Goal: Task Accomplishment & Management: Manage account settings

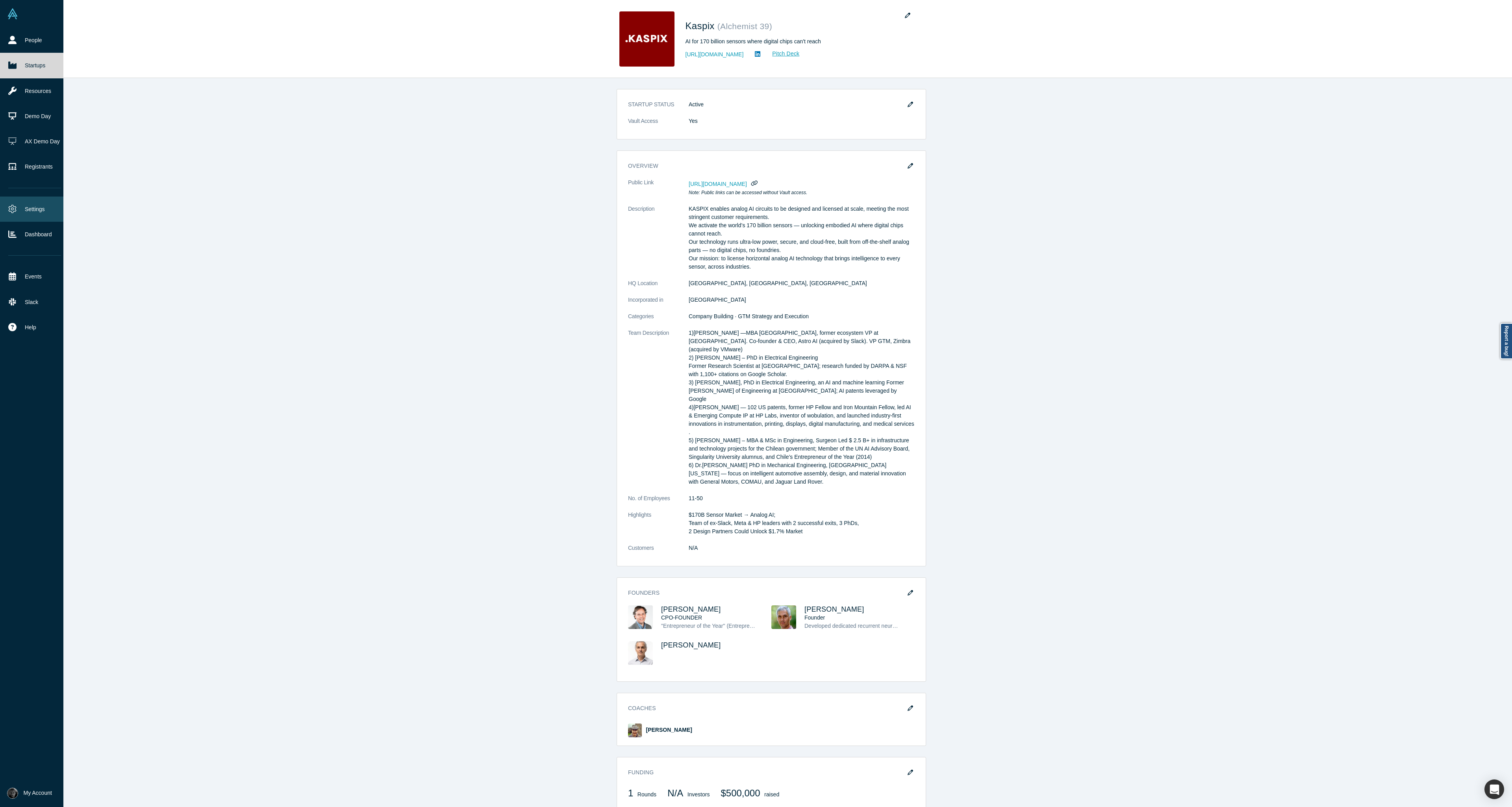
click at [36, 212] on link "Settings" at bounding box center [35, 209] width 69 height 25
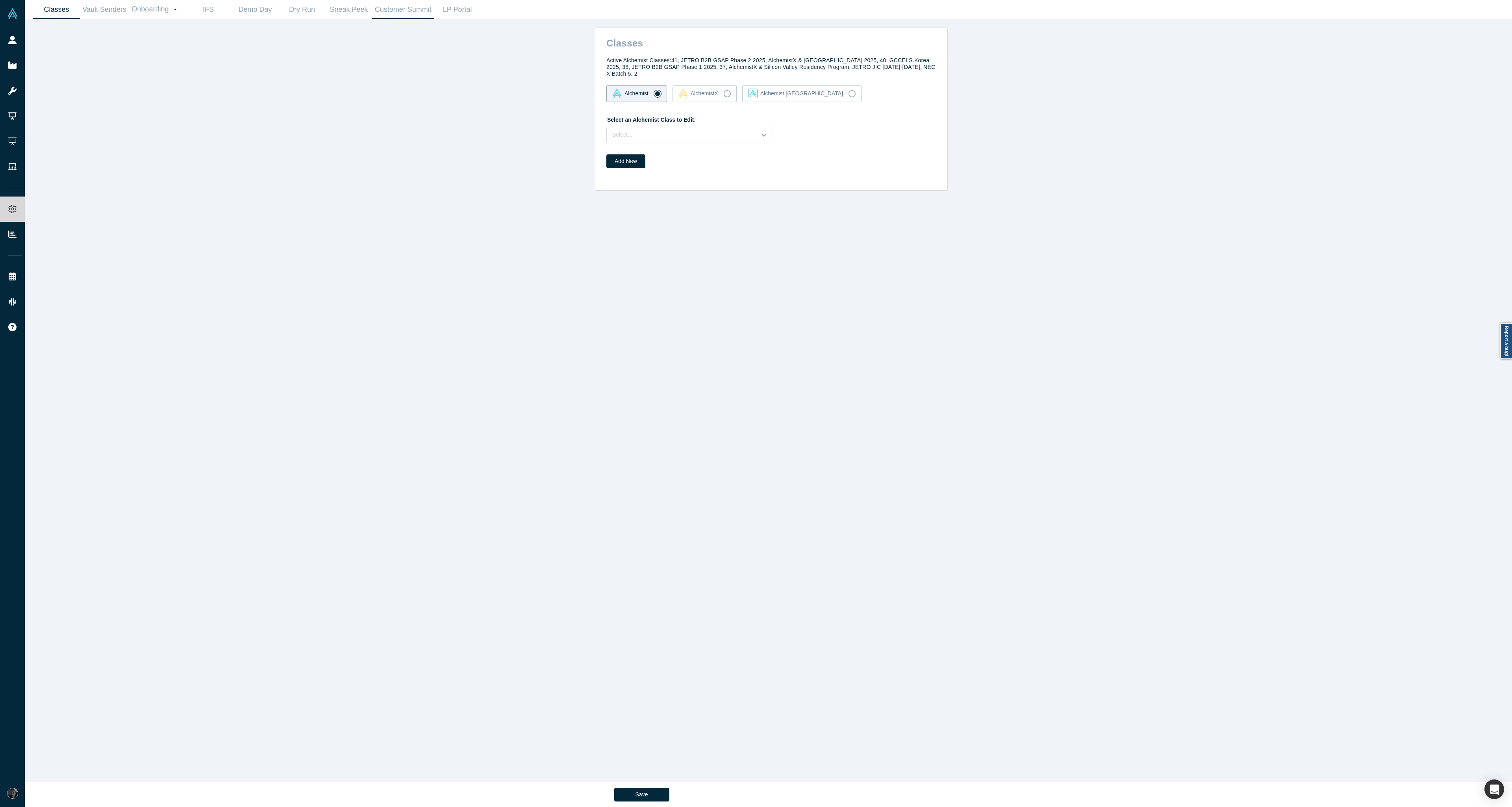
drag, startPoint x: 375, startPoint y: 11, endPoint x: 331, endPoint y: 65, distance: 69.7
click at [331, 65] on main "Classes Vault Senders Onboarding Dashboard Settings IFS Demo Day Dry Run Sneak …" at bounding box center [768, 403] width 1487 height 807
click at [413, 8] on link "Customer Summit" at bounding box center [403, 10] width 62 height 19
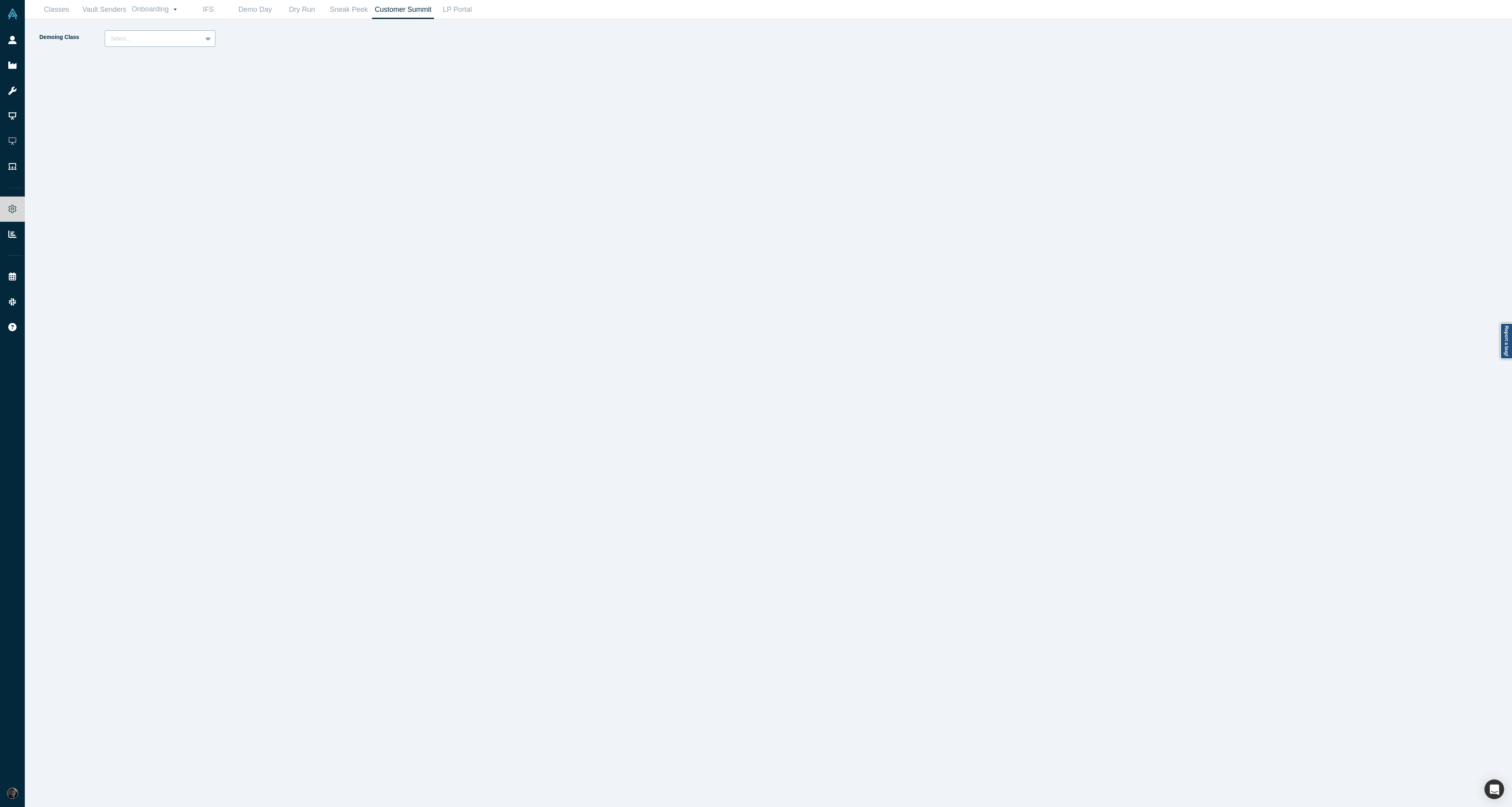
click at [188, 42] on div at bounding box center [154, 39] width 86 height 10
click at [344, 4] on link "Sneak Peek" at bounding box center [349, 10] width 47 height 19
click at [148, 36] on div at bounding box center [154, 39] width 86 height 10
click at [143, 76] on div "Alchemist 40 (Active)" at bounding box center [160, 73] width 111 height 15
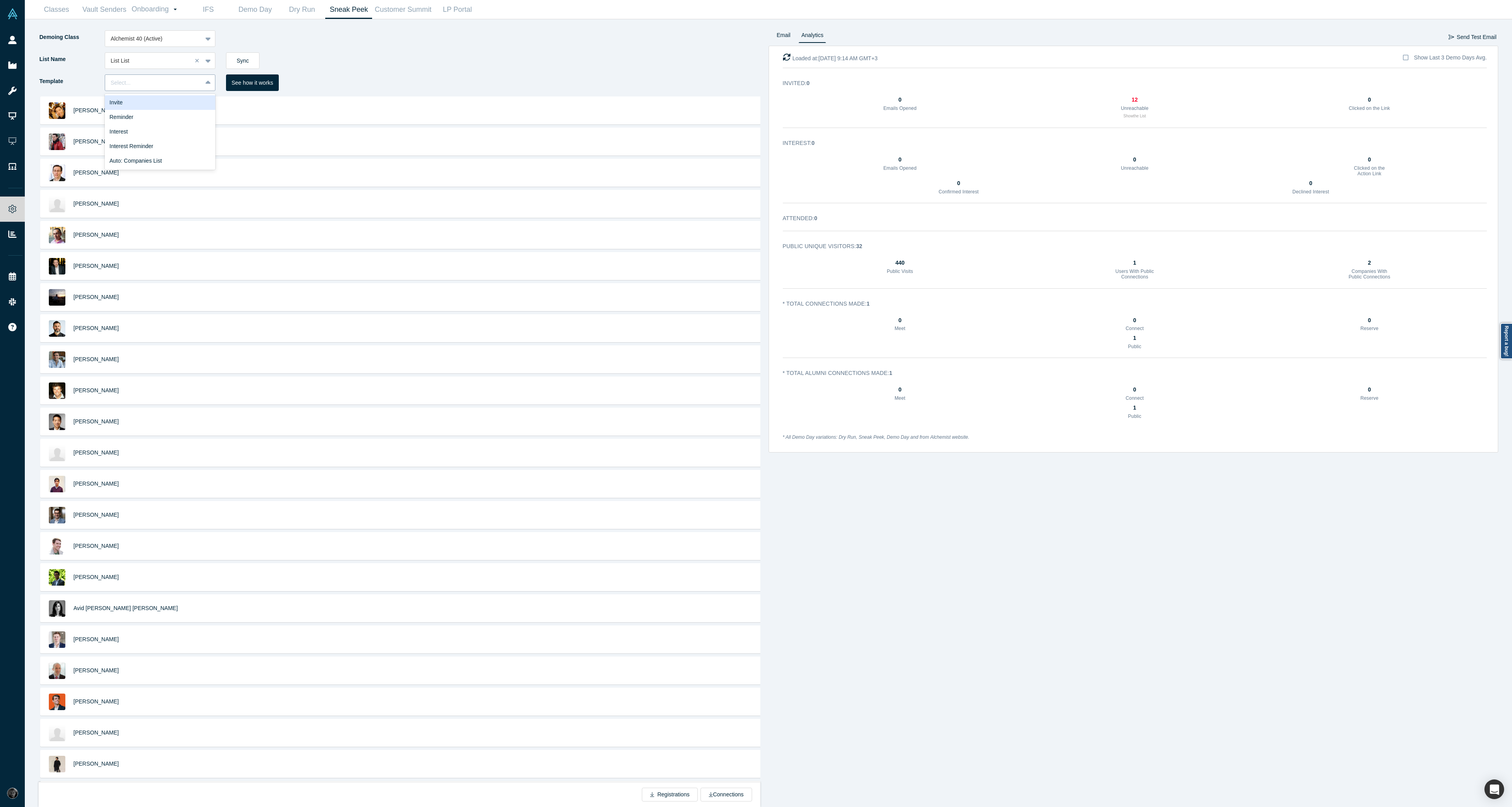
click at [114, 83] on div "Select..." at bounding box center [154, 83] width 86 height 8
click at [123, 102] on div "Invite" at bounding box center [160, 102] width 111 height 15
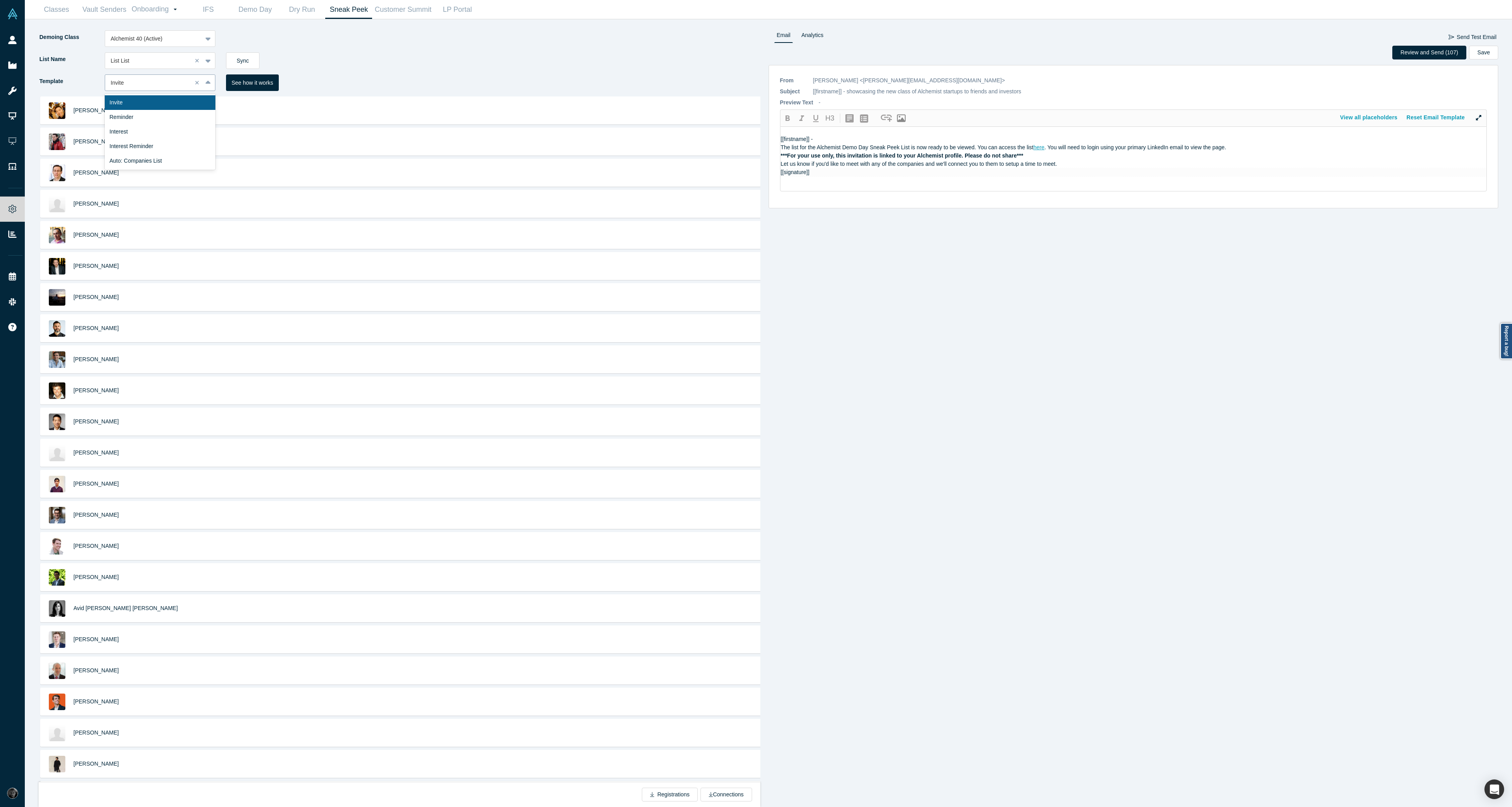
click at [173, 82] on div "Invite" at bounding box center [148, 83] width 76 height 8
click at [172, 134] on div "Interest" at bounding box center [160, 131] width 111 height 15
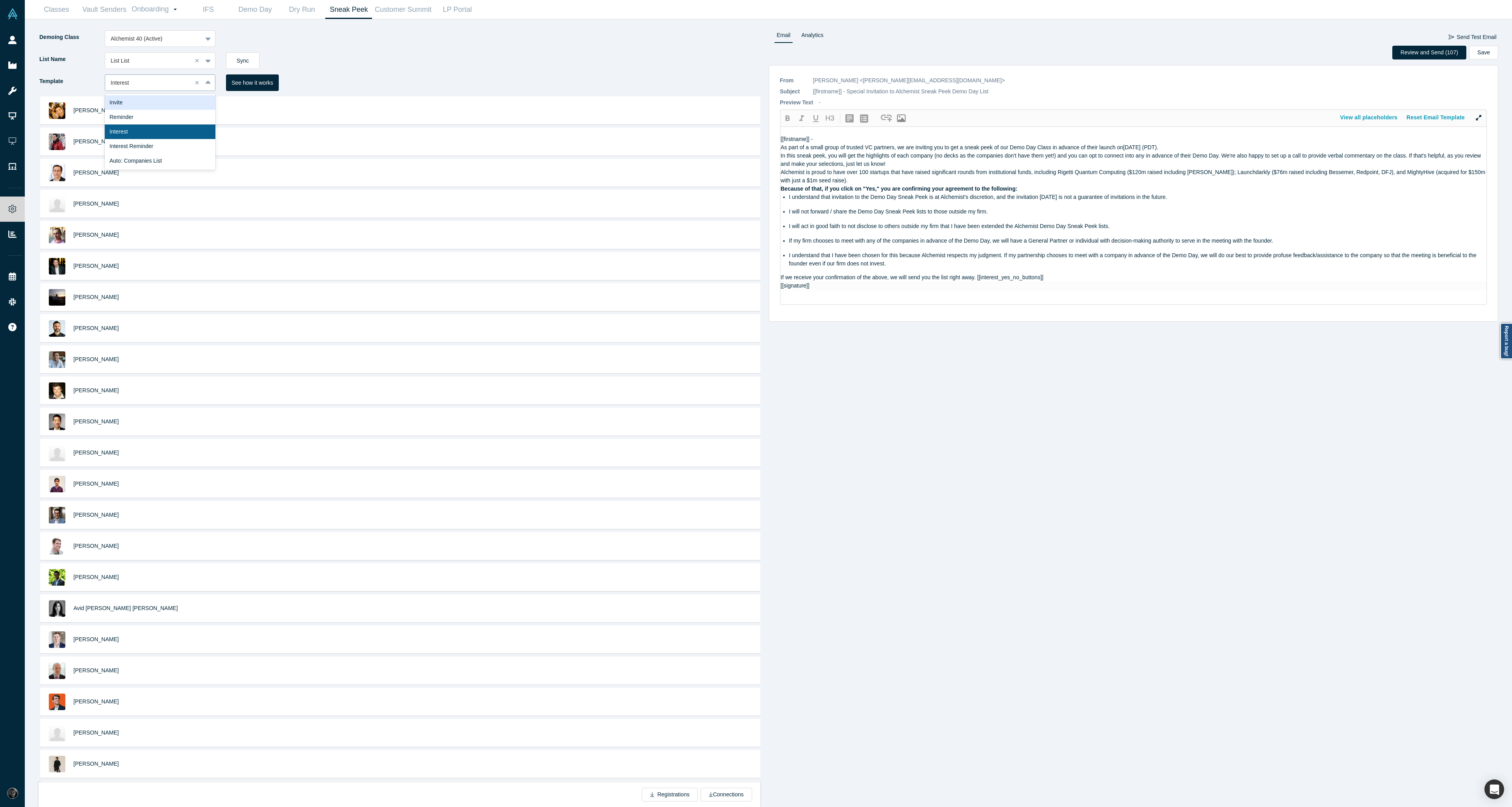
click at [186, 86] on div "Interest" at bounding box center [148, 83] width 76 height 8
click at [182, 103] on div "Invite" at bounding box center [160, 102] width 111 height 15
